Goal: Task Accomplishment & Management: Use online tool/utility

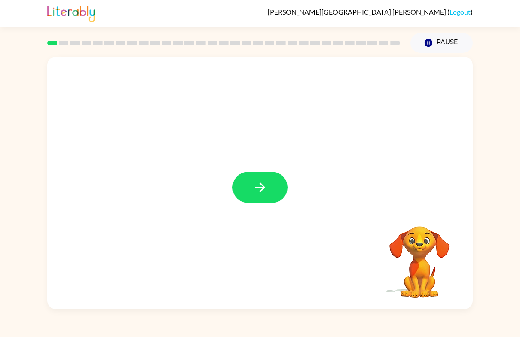
click at [248, 180] on button "button" at bounding box center [259, 187] width 55 height 31
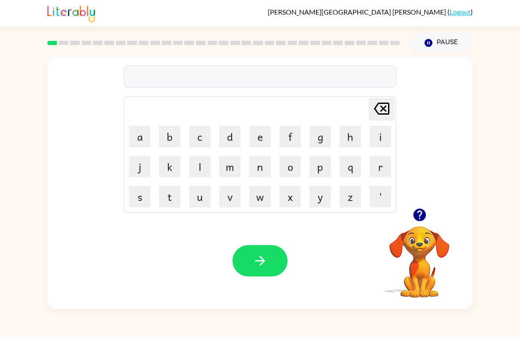
click at [409, 226] on video "Your browser must support playing .mp4 files to use Literably. Please try using…" at bounding box center [419, 256] width 86 height 86
click at [423, 214] on icon "button" at bounding box center [419, 215] width 12 height 12
click at [316, 169] on button "p" at bounding box center [319, 166] width 21 height 21
click at [287, 168] on button "o" at bounding box center [289, 166] width 21 height 21
click at [378, 170] on button "r" at bounding box center [379, 166] width 21 height 21
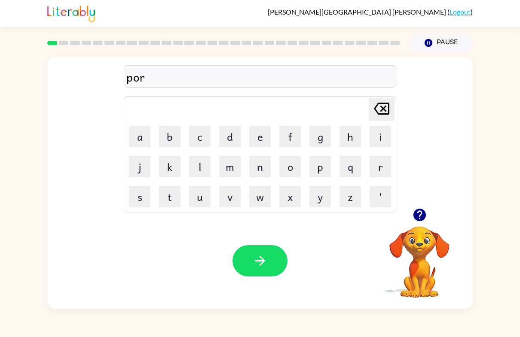
click at [230, 139] on button "d" at bounding box center [229, 136] width 21 height 21
click at [259, 141] on button "e" at bounding box center [259, 136] width 21 height 21
click at [388, 167] on button "r" at bounding box center [379, 166] width 21 height 21
click at [265, 266] on icon "button" at bounding box center [260, 260] width 15 height 15
click at [380, 170] on button "r" at bounding box center [379, 166] width 21 height 21
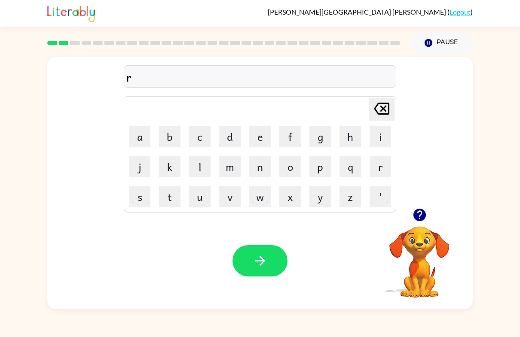
click at [287, 167] on button "o" at bounding box center [289, 166] width 21 height 21
click at [200, 203] on button "u" at bounding box center [199, 196] width 21 height 21
click at [260, 171] on button "n" at bounding box center [259, 166] width 21 height 21
click at [237, 142] on button "d" at bounding box center [229, 136] width 21 height 21
click at [265, 265] on icon "button" at bounding box center [260, 260] width 15 height 15
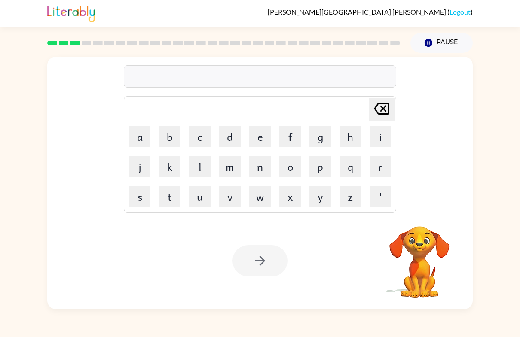
click at [229, 171] on button "m" at bounding box center [229, 166] width 21 height 21
click at [140, 134] on button "a" at bounding box center [139, 136] width 21 height 21
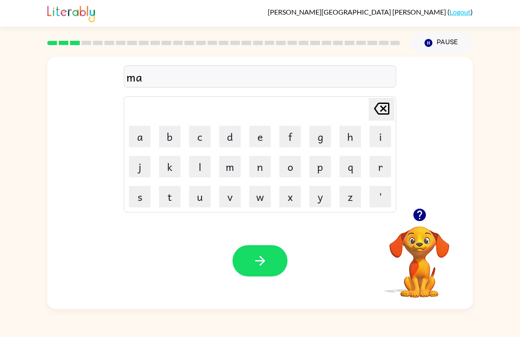
click at [198, 138] on button "c" at bounding box center [199, 136] width 21 height 21
click at [355, 135] on button "h" at bounding box center [349, 136] width 21 height 21
click at [381, 139] on button "i" at bounding box center [379, 136] width 21 height 21
click at [259, 171] on button "n" at bounding box center [259, 166] width 21 height 21
click at [257, 146] on button "e" at bounding box center [259, 136] width 21 height 21
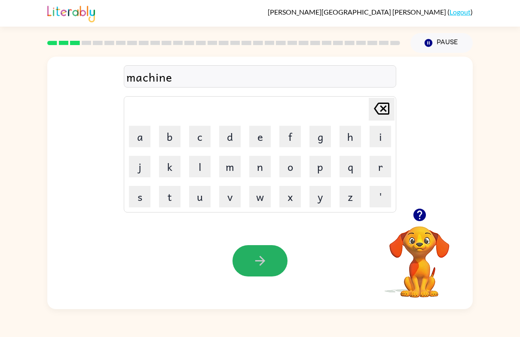
click at [245, 250] on button "button" at bounding box center [259, 260] width 55 height 31
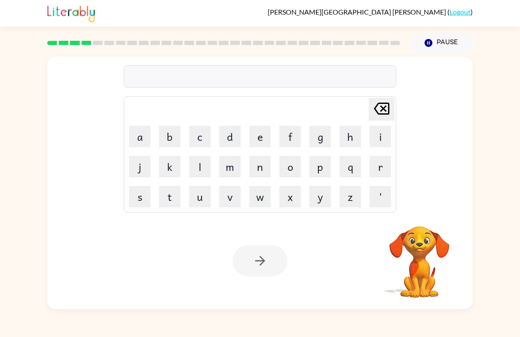
click at [168, 197] on button "t" at bounding box center [169, 196] width 21 height 21
click at [378, 173] on button "r" at bounding box center [379, 166] width 21 height 21
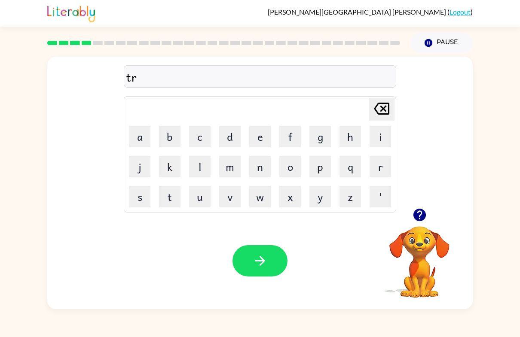
click at [137, 141] on button "a" at bounding box center [139, 136] width 21 height 21
click at [414, 209] on icon "button" at bounding box center [419, 214] width 15 height 15
click at [377, 138] on button "i" at bounding box center [379, 136] width 21 height 21
click at [257, 165] on button "n" at bounding box center [259, 166] width 21 height 21
click at [250, 260] on button "button" at bounding box center [259, 260] width 55 height 31
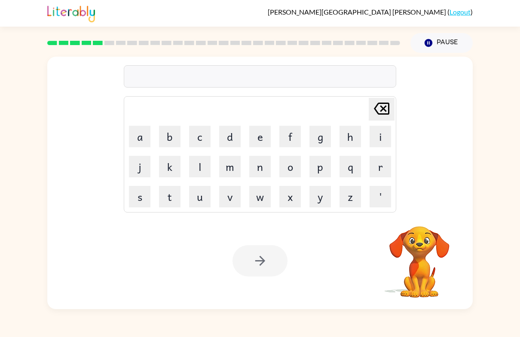
click at [232, 137] on button "d" at bounding box center [229, 136] width 21 height 21
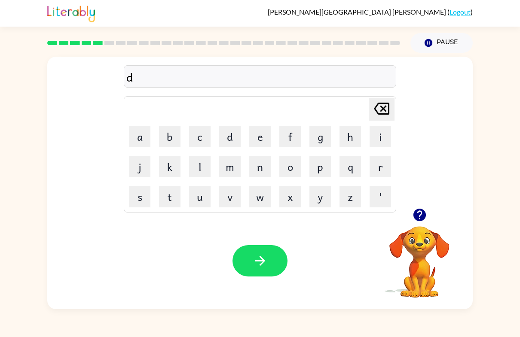
click at [264, 139] on button "e" at bounding box center [259, 136] width 21 height 21
click at [293, 137] on button "f" at bounding box center [289, 136] width 21 height 21
click at [265, 139] on button "e" at bounding box center [259, 136] width 21 height 21
click at [262, 171] on button "n" at bounding box center [259, 166] width 21 height 21
click at [201, 139] on button "c" at bounding box center [199, 136] width 21 height 21
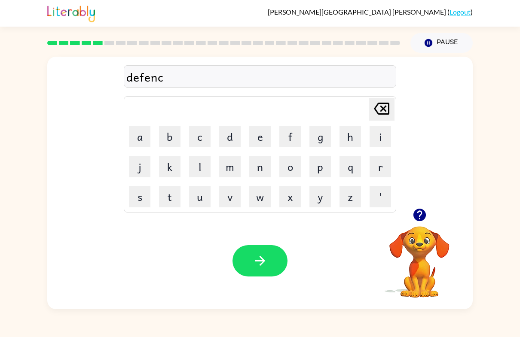
click at [380, 136] on button "i" at bounding box center [379, 136] width 21 height 21
click at [228, 200] on button "v" at bounding box center [229, 196] width 21 height 21
click at [259, 141] on button "e" at bounding box center [259, 136] width 21 height 21
click at [253, 264] on icon "button" at bounding box center [260, 260] width 15 height 15
click at [423, 220] on icon "button" at bounding box center [419, 214] width 15 height 15
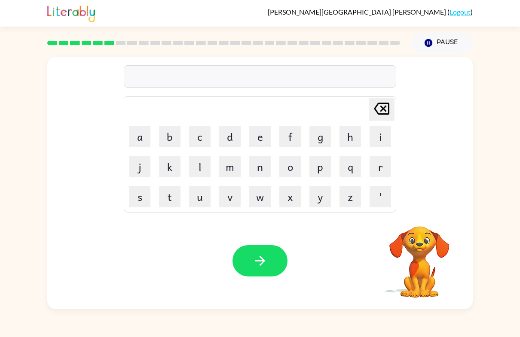
click at [229, 201] on button "v" at bounding box center [229, 196] width 21 height 21
click at [137, 137] on button "a" at bounding box center [139, 136] width 21 height 21
click at [205, 144] on button "c" at bounding box center [199, 136] width 21 height 21
click at [377, 139] on button "i" at bounding box center [379, 136] width 21 height 21
click at [417, 219] on icon "button" at bounding box center [419, 215] width 12 height 12
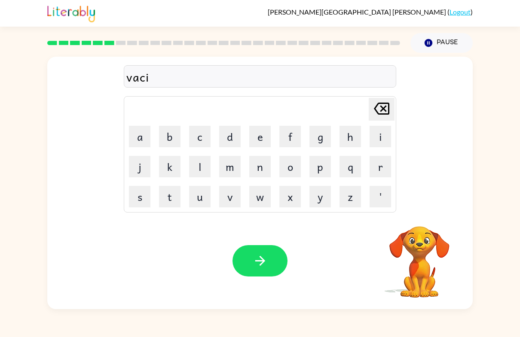
click at [199, 139] on button "c" at bounding box center [199, 136] width 21 height 21
click at [379, 137] on button "i" at bounding box center [379, 136] width 21 height 21
click at [286, 167] on button "o" at bounding box center [289, 166] width 21 height 21
click at [255, 169] on button "n" at bounding box center [259, 166] width 21 height 21
click at [255, 269] on button "button" at bounding box center [259, 260] width 55 height 31
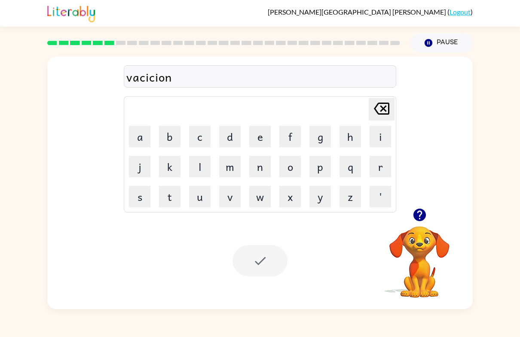
click at [414, 214] on icon "button" at bounding box center [419, 215] width 12 height 12
click at [320, 168] on button "p" at bounding box center [319, 166] width 21 height 21
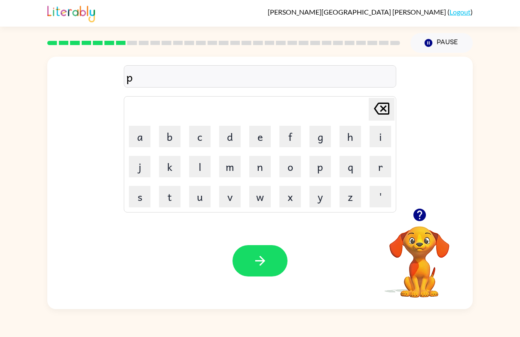
click at [205, 201] on button "u" at bounding box center [199, 196] width 21 height 21
click at [229, 136] on button "d" at bounding box center [229, 136] width 21 height 21
click at [231, 142] on button "d" at bounding box center [229, 136] width 21 height 21
click at [425, 210] on icon "button" at bounding box center [419, 214] width 15 height 15
click at [202, 167] on button "l" at bounding box center [199, 166] width 21 height 21
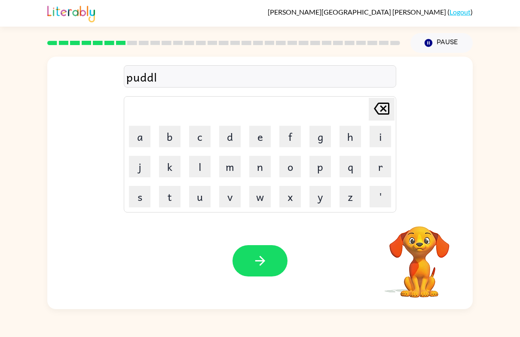
click at [263, 138] on button "e" at bounding box center [259, 136] width 21 height 21
click at [247, 249] on button "button" at bounding box center [259, 260] width 55 height 31
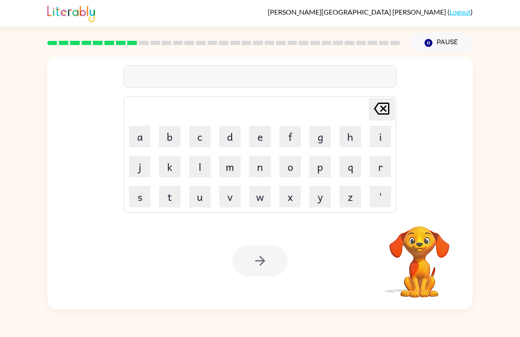
click at [226, 170] on button "m" at bounding box center [229, 166] width 21 height 21
click at [379, 139] on button "i" at bounding box center [379, 136] width 21 height 21
click at [376, 167] on button "r" at bounding box center [379, 166] width 21 height 21
click at [142, 137] on button "a" at bounding box center [139, 136] width 21 height 21
click at [198, 135] on button "c" at bounding box center [199, 136] width 21 height 21
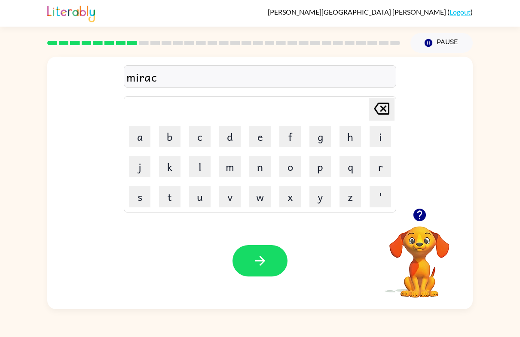
click at [435, 211] on div at bounding box center [419, 215] width 86 height 22
click at [416, 208] on icon "button" at bounding box center [419, 214] width 15 height 15
click at [198, 165] on button "l" at bounding box center [199, 166] width 21 height 21
click at [265, 136] on button "e" at bounding box center [259, 136] width 21 height 21
click at [249, 259] on button "button" at bounding box center [259, 260] width 55 height 31
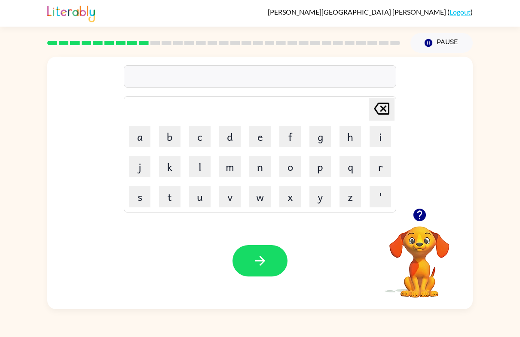
click at [234, 167] on button "m" at bounding box center [229, 166] width 21 height 21
click at [263, 137] on button "e" at bounding box center [259, 136] width 21 height 21
click at [229, 134] on button "d" at bounding box center [229, 136] width 21 height 21
click at [227, 169] on button "m" at bounding box center [229, 166] width 21 height 21
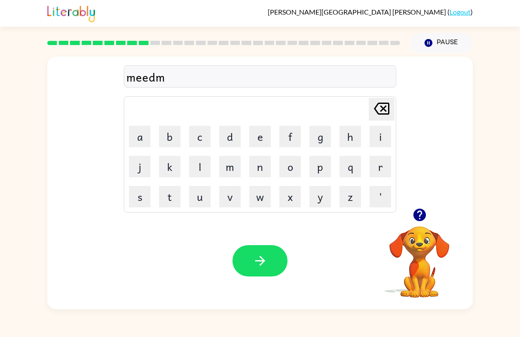
click at [295, 169] on button "o" at bounding box center [289, 166] width 21 height 21
click at [376, 169] on button "r" at bounding box center [379, 166] width 21 height 21
click at [263, 172] on button "n" at bounding box center [259, 166] width 21 height 21
click at [380, 137] on button "i" at bounding box center [379, 136] width 21 height 21
click at [263, 171] on button "n" at bounding box center [259, 166] width 21 height 21
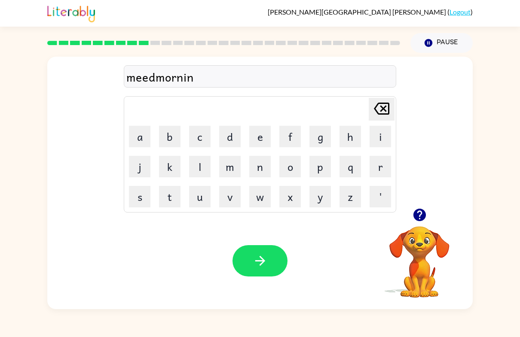
click at [320, 138] on button "g" at bounding box center [319, 136] width 21 height 21
click at [268, 263] on button "button" at bounding box center [259, 260] width 55 height 31
click at [414, 212] on icon "button" at bounding box center [419, 214] width 15 height 15
click at [228, 140] on button "d" at bounding box center [229, 136] width 21 height 21
click at [376, 138] on button "i" at bounding box center [379, 136] width 21 height 21
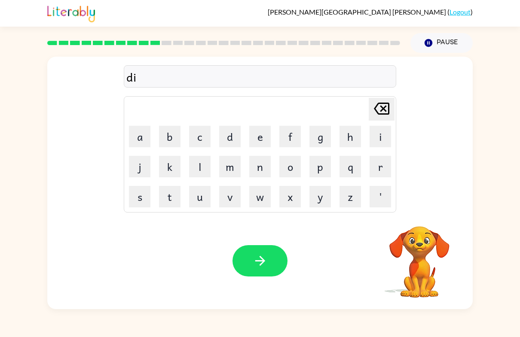
click at [137, 198] on button "s" at bounding box center [139, 196] width 21 height 21
click at [169, 202] on button "t" at bounding box center [169, 196] width 21 height 21
click at [375, 168] on button "r" at bounding box center [379, 166] width 21 height 21
click at [419, 216] on icon "button" at bounding box center [419, 215] width 12 height 12
click at [199, 202] on button "u" at bounding box center [199, 196] width 21 height 21
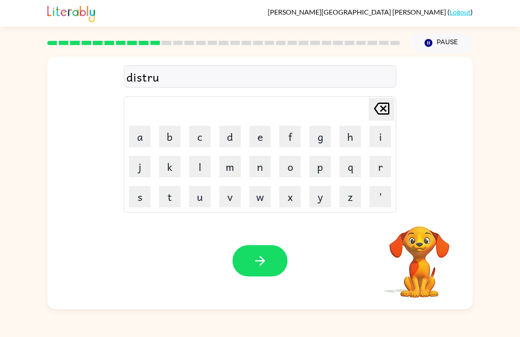
click at [138, 201] on button "s" at bounding box center [139, 196] width 21 height 21
click at [168, 200] on button "t" at bounding box center [169, 196] width 21 height 21
click at [253, 265] on icon "button" at bounding box center [260, 260] width 15 height 15
click at [378, 170] on button "r" at bounding box center [379, 166] width 21 height 21
click at [289, 176] on button "o" at bounding box center [289, 166] width 21 height 21
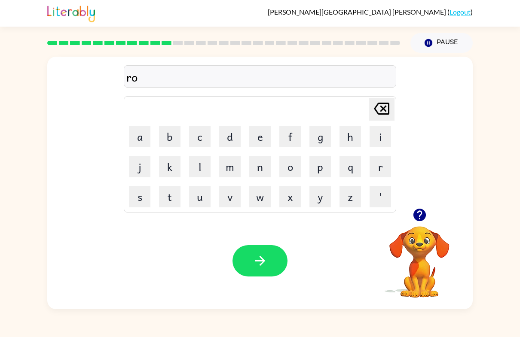
click at [227, 137] on button "d" at bounding box center [229, 136] width 21 height 21
click at [265, 139] on button "e" at bounding box center [259, 136] width 21 height 21
click at [242, 266] on button "button" at bounding box center [259, 260] width 55 height 31
click at [417, 218] on icon "button" at bounding box center [419, 215] width 12 height 12
click at [291, 166] on button "o" at bounding box center [289, 166] width 21 height 21
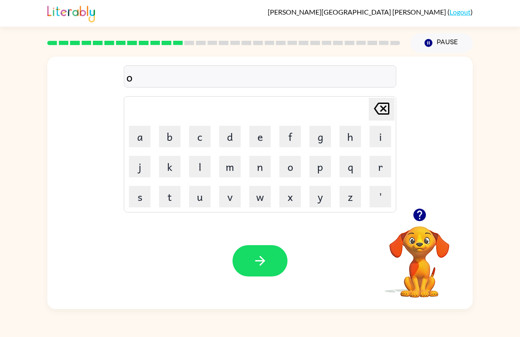
click at [202, 137] on button "c" at bounding box center [199, 136] width 21 height 21
click at [381, 165] on button "r" at bounding box center [379, 166] width 21 height 21
click at [138, 143] on button "a" at bounding box center [139, 136] width 21 height 21
click at [231, 139] on button "d" at bounding box center [229, 136] width 21 height 21
click at [261, 143] on button "e" at bounding box center [259, 136] width 21 height 21
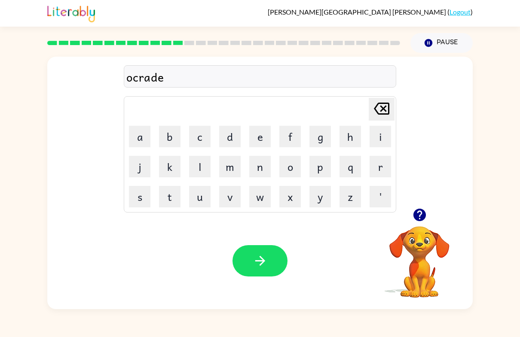
click at [247, 258] on button "button" at bounding box center [259, 260] width 55 height 31
click at [413, 219] on icon "button" at bounding box center [419, 214] width 15 height 15
click at [420, 215] on icon "button" at bounding box center [419, 214] width 15 height 15
click at [229, 165] on button "m" at bounding box center [229, 166] width 21 height 21
click at [138, 131] on button "a" at bounding box center [139, 136] width 21 height 21
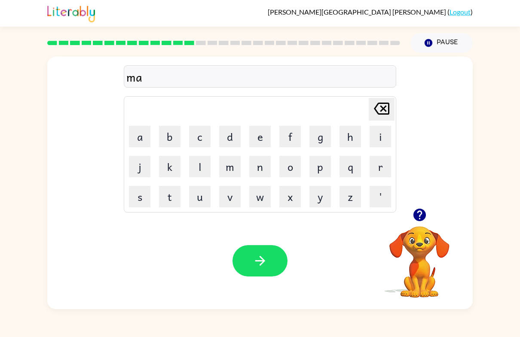
click at [229, 137] on button "d" at bounding box center [229, 136] width 21 height 21
click at [415, 208] on icon "button" at bounding box center [419, 214] width 15 height 15
click at [261, 167] on button "n" at bounding box center [259, 166] width 21 height 21
click at [261, 134] on button "e" at bounding box center [259, 136] width 21 height 21
click at [139, 199] on button "s" at bounding box center [139, 196] width 21 height 21
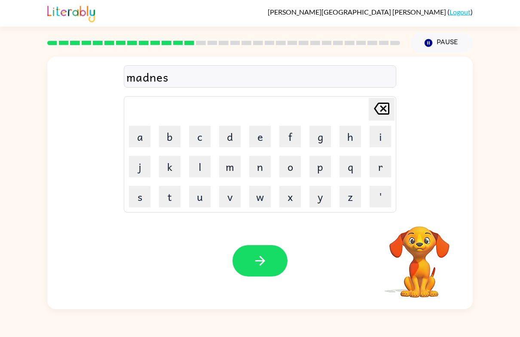
click at [139, 198] on button "s" at bounding box center [139, 196] width 21 height 21
click at [244, 255] on button "button" at bounding box center [259, 260] width 55 height 31
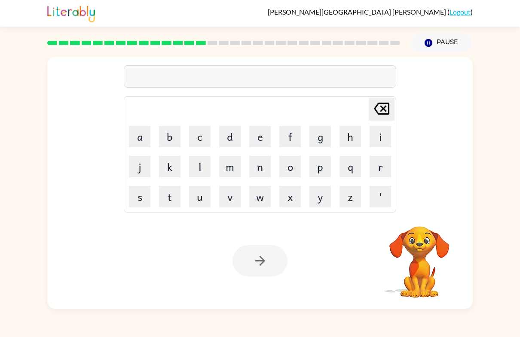
click at [165, 140] on button "b" at bounding box center [169, 136] width 21 height 21
click at [293, 168] on button "o" at bounding box center [289, 166] width 21 height 21
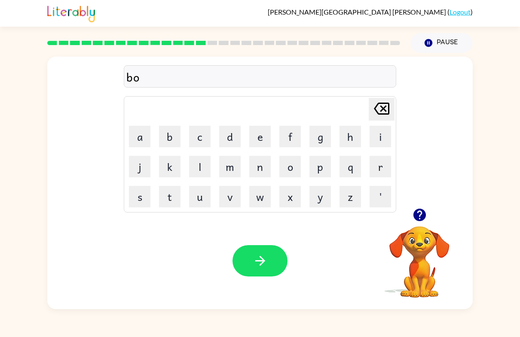
click at [267, 167] on button "n" at bounding box center [259, 166] width 21 height 21
click at [258, 135] on button "e" at bounding box center [259, 136] width 21 height 21
click at [133, 198] on button "s" at bounding box center [139, 196] width 21 height 21
click at [134, 202] on button "s" at bounding box center [139, 196] width 21 height 21
click at [249, 259] on button "button" at bounding box center [259, 260] width 55 height 31
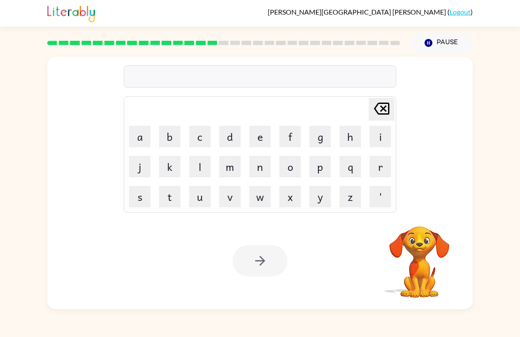
click at [139, 199] on button "s" at bounding box center [139, 196] width 21 height 21
click at [261, 202] on button "w" at bounding box center [259, 196] width 21 height 21
click at [136, 133] on button "a" at bounding box center [139, 136] width 21 height 21
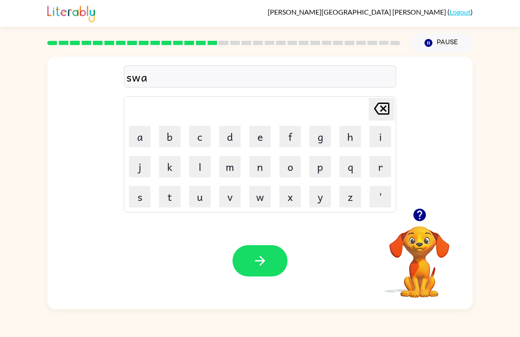
click at [412, 217] on icon "button" at bounding box center [419, 214] width 15 height 15
click at [382, 168] on button "r" at bounding box center [379, 166] width 21 height 21
click at [229, 167] on button "m" at bounding box center [229, 166] width 21 height 21
click at [244, 256] on button "button" at bounding box center [259, 260] width 55 height 31
click at [422, 221] on icon "button" at bounding box center [419, 214] width 15 height 15
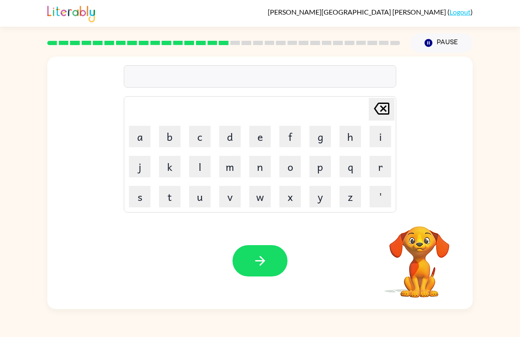
click at [380, 171] on button "r" at bounding box center [379, 166] width 21 height 21
click at [140, 136] on button "a" at bounding box center [139, 136] width 21 height 21
click at [226, 172] on button "m" at bounding box center [229, 166] width 21 height 21
click at [265, 259] on icon "button" at bounding box center [260, 260] width 15 height 15
click at [316, 171] on button "p" at bounding box center [319, 166] width 21 height 21
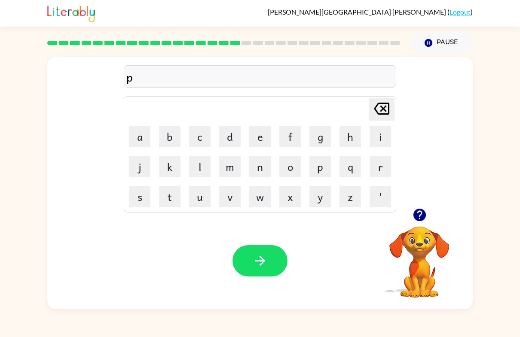
click at [378, 171] on button "r" at bounding box center [379, 166] width 21 height 21
click at [427, 220] on button "button" at bounding box center [420, 215] width 22 height 22
click at [229, 170] on button "m" at bounding box center [229, 166] width 21 height 21
click at [375, 134] on button "i" at bounding box center [379, 136] width 21 height 21
click at [258, 167] on button "n" at bounding box center [259, 166] width 21 height 21
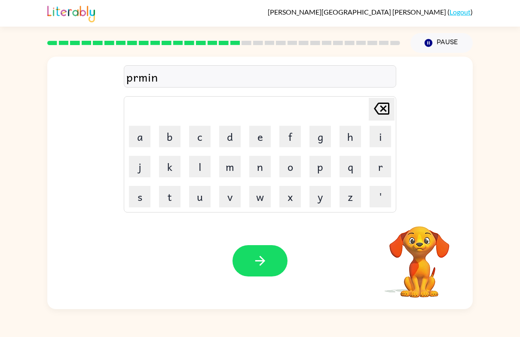
click at [348, 170] on button "q" at bounding box center [349, 166] width 21 height 21
click at [393, 108] on button "[PERSON_NAME] last character input" at bounding box center [382, 109] width 26 height 23
click at [317, 143] on button "g" at bounding box center [319, 136] width 21 height 21
click at [422, 221] on icon "button" at bounding box center [419, 215] width 12 height 12
click at [247, 256] on button "button" at bounding box center [259, 260] width 55 height 31
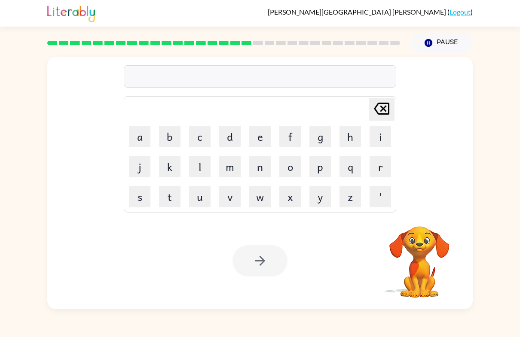
click at [374, 168] on button "r" at bounding box center [379, 166] width 21 height 21
click at [380, 142] on button "i" at bounding box center [379, 136] width 21 height 21
click at [137, 202] on button "s" at bounding box center [139, 196] width 21 height 21
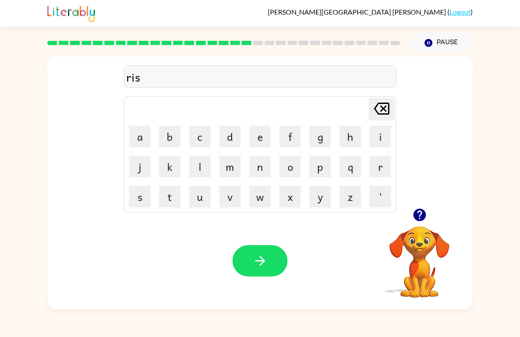
click at [197, 137] on button "c" at bounding box center [199, 136] width 21 height 21
click at [377, 137] on button "i" at bounding box center [379, 136] width 21 height 21
click at [269, 137] on button "e" at bounding box center [259, 136] width 21 height 21
click at [141, 197] on button "s" at bounding box center [139, 196] width 21 height 21
click at [168, 203] on button "t" at bounding box center [169, 196] width 21 height 21
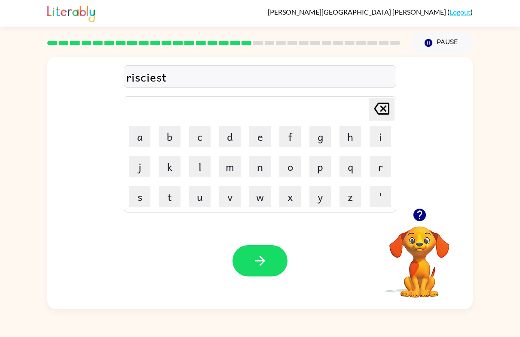
click at [254, 263] on icon "button" at bounding box center [260, 260] width 15 height 15
click at [137, 138] on button "a" at bounding box center [139, 136] width 21 height 21
click at [373, 166] on button "r" at bounding box center [379, 166] width 21 height 21
click at [173, 200] on button "t" at bounding box center [169, 196] width 21 height 21
click at [417, 218] on icon "button" at bounding box center [419, 215] width 12 height 12
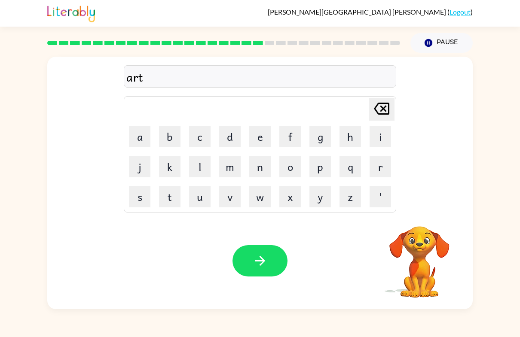
click at [197, 199] on button "u" at bounding box center [199, 196] width 21 height 21
click at [261, 139] on button "e" at bounding box center [259, 136] width 21 height 21
click at [381, 140] on button "i" at bounding box center [379, 136] width 21 height 21
click at [257, 262] on icon "button" at bounding box center [260, 260] width 15 height 15
click at [285, 137] on button "f" at bounding box center [289, 136] width 21 height 21
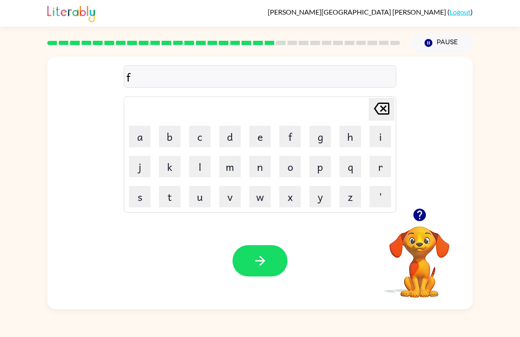
click at [289, 168] on button "o" at bounding box center [289, 166] width 21 height 21
click at [199, 168] on button "l" at bounding box center [199, 166] width 21 height 21
click at [290, 170] on button "o" at bounding box center [289, 166] width 21 height 21
click at [256, 196] on button "w" at bounding box center [259, 196] width 21 height 21
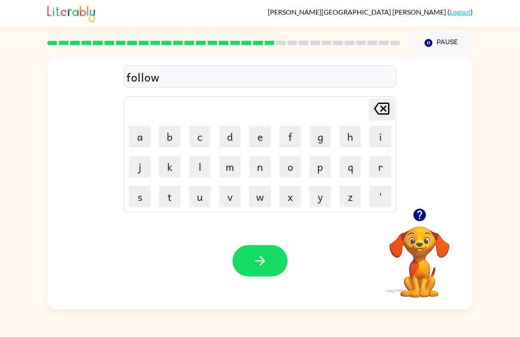
click at [424, 218] on icon "button" at bounding box center [419, 215] width 12 height 12
click at [253, 140] on button "e" at bounding box center [259, 136] width 21 height 21
click at [228, 141] on button "d" at bounding box center [229, 136] width 21 height 21
click at [262, 260] on icon "button" at bounding box center [260, 261] width 10 height 10
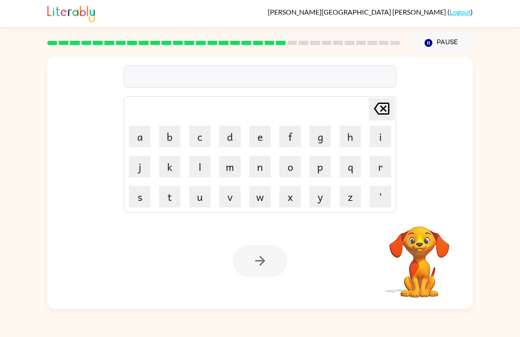
click at [137, 198] on button "s" at bounding box center [139, 196] width 21 height 21
click at [261, 169] on button "n" at bounding box center [259, 166] width 21 height 21
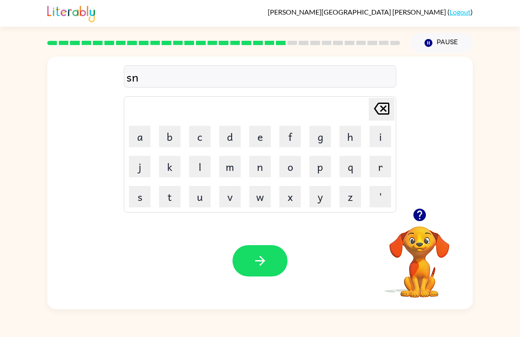
click at [430, 58] on div "sn [PERSON_NAME] last character input a b c d e f g h i j k l m n o p q r s t u…" at bounding box center [259, 133] width 425 height 152
click at [386, 107] on icon at bounding box center [381, 109] width 15 height 12
click at [424, 212] on icon "button" at bounding box center [419, 215] width 12 height 12
click at [258, 135] on button "e" at bounding box center [259, 136] width 21 height 21
click at [269, 168] on button "n" at bounding box center [259, 166] width 21 height 21
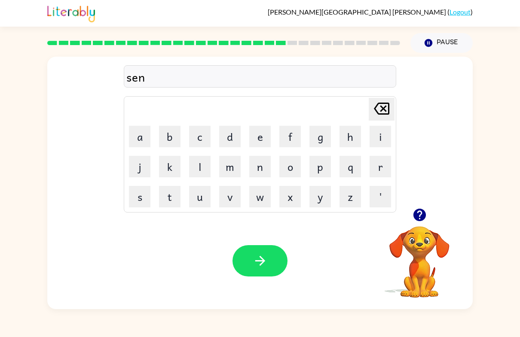
click at [173, 197] on button "t" at bounding box center [169, 196] width 21 height 21
click at [266, 136] on button "e" at bounding box center [259, 136] width 21 height 21
click at [325, 167] on button "p" at bounding box center [319, 166] width 21 height 21
click at [258, 140] on button "e" at bounding box center [259, 136] width 21 height 21
click at [258, 139] on button "e" at bounding box center [259, 136] width 21 height 21
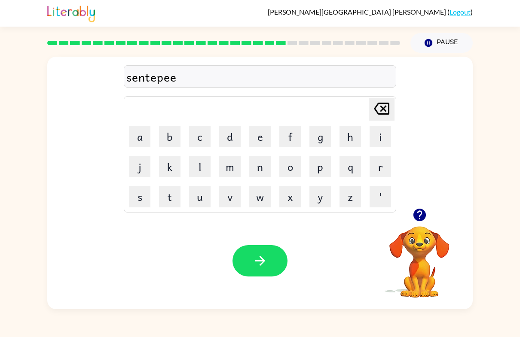
click at [234, 142] on button "d" at bounding box center [229, 136] width 21 height 21
click at [273, 258] on button "button" at bounding box center [259, 260] width 55 height 31
click at [204, 1] on div "[PERSON_NAME] ( Logout )" at bounding box center [259, 13] width 425 height 27
click at [420, 215] on icon "button" at bounding box center [419, 215] width 12 height 12
click at [140, 192] on button "s" at bounding box center [139, 196] width 21 height 21
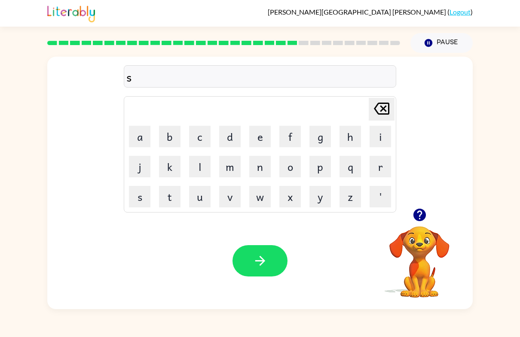
click at [295, 168] on button "o" at bounding box center [289, 166] width 21 height 21
click at [428, 215] on button "button" at bounding box center [420, 215] width 22 height 22
click at [133, 195] on button "s" at bounding box center [139, 196] width 21 height 21
click at [165, 193] on button "t" at bounding box center [169, 196] width 21 height 21
click at [133, 140] on button "a" at bounding box center [139, 136] width 21 height 21
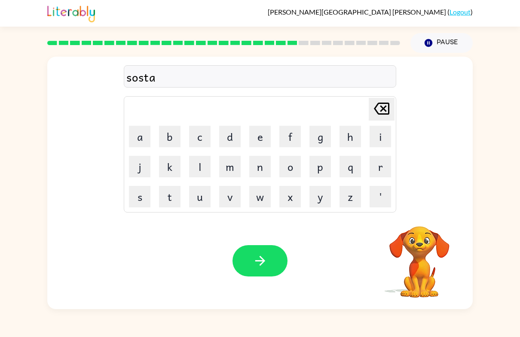
click at [388, 140] on button "i" at bounding box center [379, 136] width 21 height 21
click at [259, 164] on button "n" at bounding box center [259, 166] width 21 height 21
click at [251, 257] on button "button" at bounding box center [259, 260] width 55 height 31
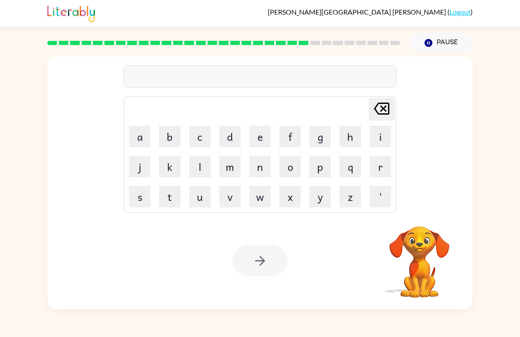
click at [285, 135] on button "f" at bounding box center [289, 136] width 21 height 21
click at [292, 167] on button "o" at bounding box center [289, 166] width 21 height 21
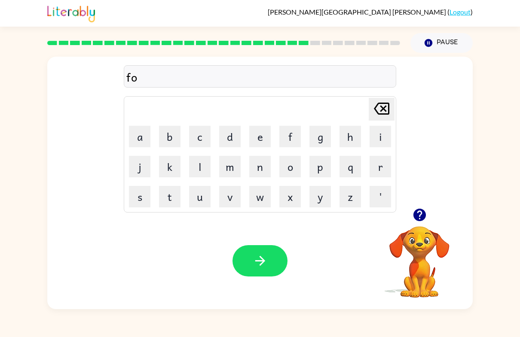
click at [381, 174] on button "r" at bounding box center [379, 166] width 21 height 21
click at [262, 195] on button "w" at bounding box center [259, 196] width 21 height 21
click at [134, 131] on button "a" at bounding box center [139, 136] width 21 height 21
click at [378, 160] on button "r" at bounding box center [379, 166] width 21 height 21
click at [230, 138] on button "d" at bounding box center [229, 136] width 21 height 21
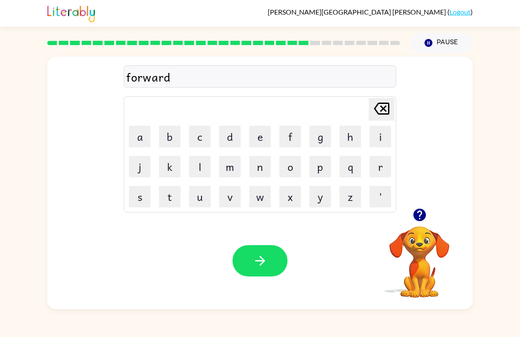
click at [250, 259] on button "button" at bounding box center [259, 260] width 55 height 31
click at [384, 168] on button "r" at bounding box center [379, 166] width 21 height 21
click at [257, 138] on button "e" at bounding box center [259, 136] width 21 height 21
click at [193, 171] on button "l" at bounding box center [199, 166] width 21 height 21
click at [136, 135] on button "a" at bounding box center [139, 136] width 21 height 21
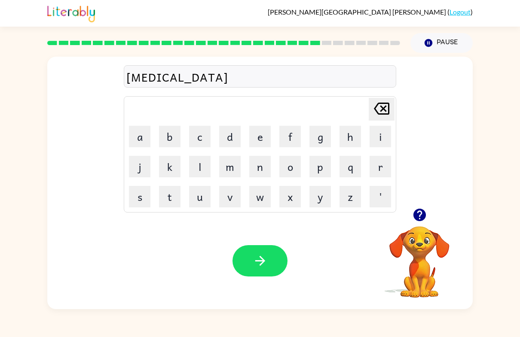
click at [259, 141] on button "e" at bounding box center [259, 136] width 21 height 21
click at [166, 196] on button "t" at bounding box center [169, 196] width 21 height 21
click at [258, 137] on button "e" at bounding box center [259, 136] width 21 height 21
click at [227, 140] on button "d" at bounding box center [229, 136] width 21 height 21
click at [258, 262] on icon "button" at bounding box center [260, 260] width 15 height 15
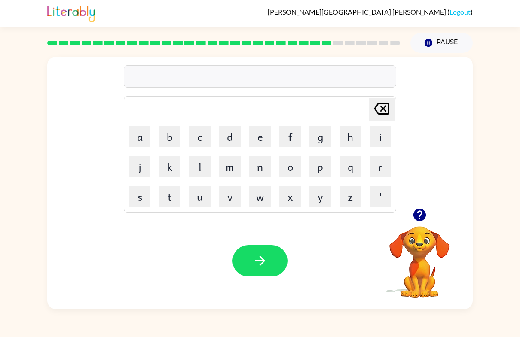
click at [313, 136] on button "g" at bounding box center [319, 136] width 21 height 21
click at [289, 167] on button "o" at bounding box center [289, 166] width 21 height 21
click at [171, 136] on button "b" at bounding box center [169, 136] width 21 height 21
click at [200, 166] on button "l" at bounding box center [199, 166] width 21 height 21
click at [379, 135] on button "i" at bounding box center [379, 136] width 21 height 21
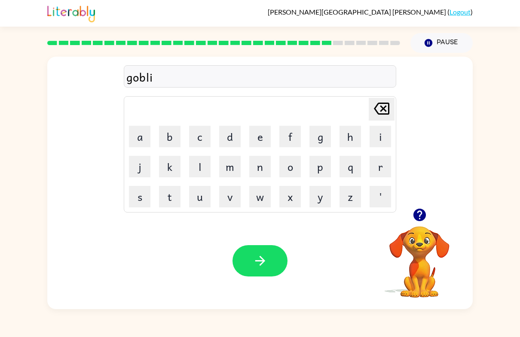
click at [260, 168] on button "n" at bounding box center [259, 166] width 21 height 21
click at [244, 260] on button "button" at bounding box center [259, 260] width 55 height 31
click at [198, 165] on button "l" at bounding box center [199, 166] width 21 height 21
click at [201, 203] on button "u" at bounding box center [199, 196] width 21 height 21
click at [232, 172] on button "m" at bounding box center [229, 166] width 21 height 21
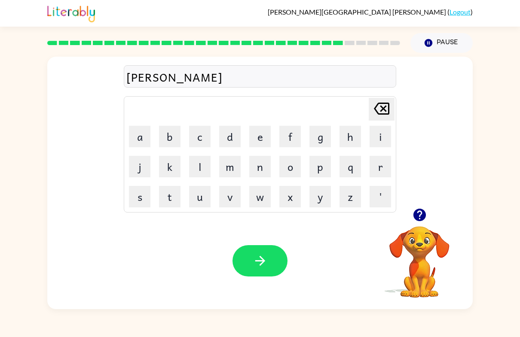
click at [167, 135] on button "b" at bounding box center [169, 136] width 21 height 21
click at [270, 137] on button "e" at bounding box center [259, 136] width 21 height 21
click at [376, 171] on button "r" at bounding box center [379, 166] width 21 height 21
click at [140, 162] on button "j" at bounding box center [139, 166] width 21 height 21
click at [144, 141] on button "a" at bounding box center [139, 136] width 21 height 21
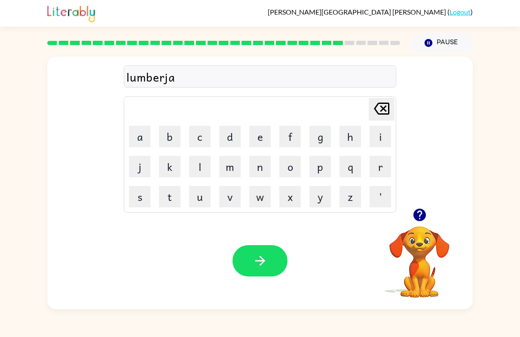
click at [198, 134] on button "c" at bounding box center [199, 136] width 21 height 21
click at [165, 167] on button "k" at bounding box center [169, 166] width 21 height 21
click at [269, 269] on button "button" at bounding box center [259, 260] width 55 height 31
click at [423, 214] on icon "button" at bounding box center [419, 215] width 12 height 12
click at [196, 131] on button "c" at bounding box center [199, 136] width 21 height 21
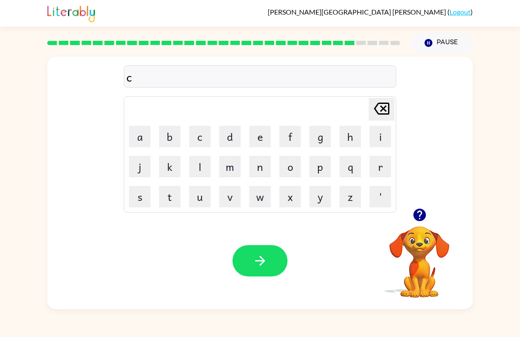
click at [417, 213] on icon "button" at bounding box center [419, 214] width 15 height 15
click at [375, 115] on icon "[PERSON_NAME] last character input" at bounding box center [381, 108] width 21 height 21
click at [316, 165] on button "p" at bounding box center [319, 166] width 21 height 21
click at [263, 136] on button "e" at bounding box center [259, 136] width 21 height 21
click at [139, 140] on button "a" at bounding box center [139, 136] width 21 height 21
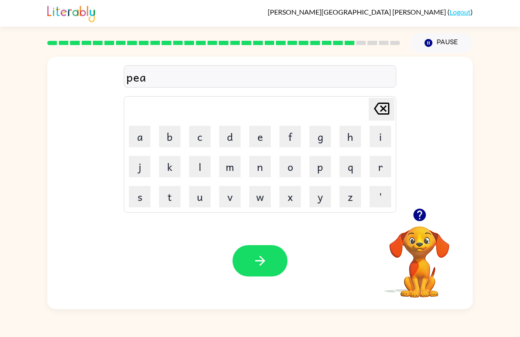
click at [371, 171] on button "r" at bounding box center [379, 166] width 21 height 21
click at [138, 194] on button "s" at bounding box center [139, 196] width 21 height 21
click at [253, 253] on button "button" at bounding box center [259, 260] width 55 height 31
click at [171, 196] on button "t" at bounding box center [169, 196] width 21 height 21
click at [349, 137] on button "h" at bounding box center [349, 136] width 21 height 21
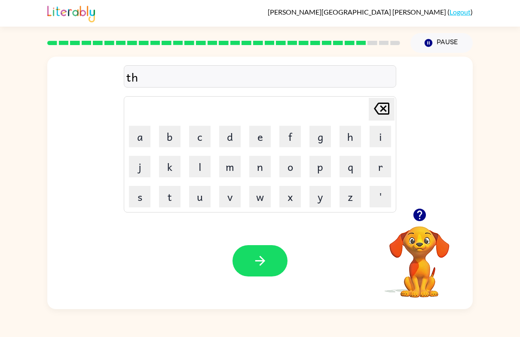
click at [378, 129] on button "i" at bounding box center [379, 136] width 21 height 21
click at [259, 168] on button "n" at bounding box center [259, 166] width 21 height 21
click at [263, 253] on button "button" at bounding box center [259, 260] width 55 height 31
click at [140, 195] on button "s" at bounding box center [139, 196] width 21 height 21
click at [288, 163] on button "o" at bounding box center [289, 166] width 21 height 21
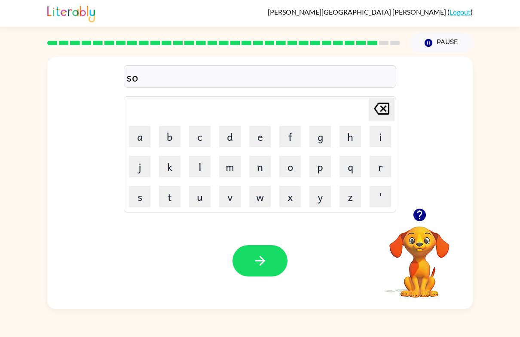
click at [232, 202] on button "v" at bounding box center [229, 196] width 21 height 21
click at [258, 137] on button "e" at bounding box center [259, 136] width 21 height 21
click at [378, 164] on button "r" at bounding box center [379, 166] width 21 height 21
click at [264, 195] on button "w" at bounding box center [259, 196] width 21 height 21
click at [352, 139] on button "h" at bounding box center [349, 136] width 21 height 21
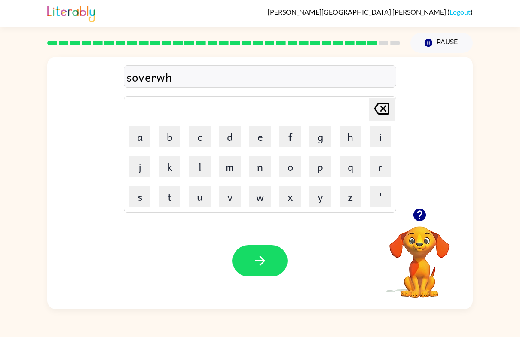
click at [259, 139] on button "e" at bounding box center [259, 136] width 21 height 21
click at [380, 162] on button "r" at bounding box center [379, 166] width 21 height 21
click at [257, 134] on button "e" at bounding box center [259, 136] width 21 height 21
click at [252, 259] on button "button" at bounding box center [259, 260] width 55 height 31
click at [198, 197] on button "u" at bounding box center [199, 196] width 21 height 21
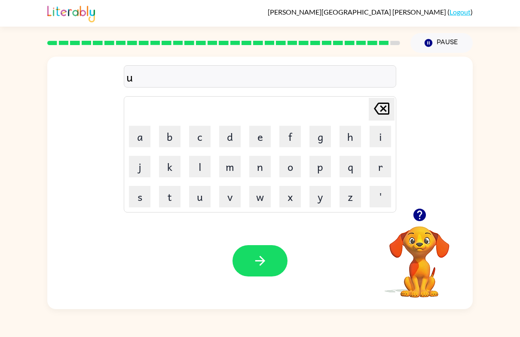
click at [258, 164] on button "n" at bounding box center [259, 166] width 21 height 21
click at [136, 137] on button "a" at bounding box center [139, 136] width 21 height 21
click at [293, 139] on button "f" at bounding box center [289, 136] width 21 height 21
click at [386, 171] on button "r" at bounding box center [379, 166] width 21 height 21
click at [138, 130] on button "a" at bounding box center [139, 136] width 21 height 21
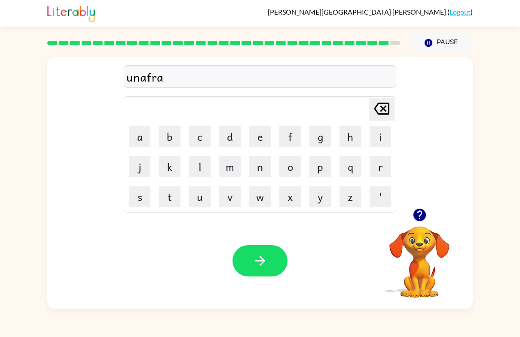
click at [383, 138] on button "i" at bounding box center [379, 136] width 21 height 21
click at [233, 138] on button "d" at bounding box center [229, 136] width 21 height 21
click at [267, 260] on icon "button" at bounding box center [260, 260] width 15 height 15
